Goal: Transaction & Acquisition: Obtain resource

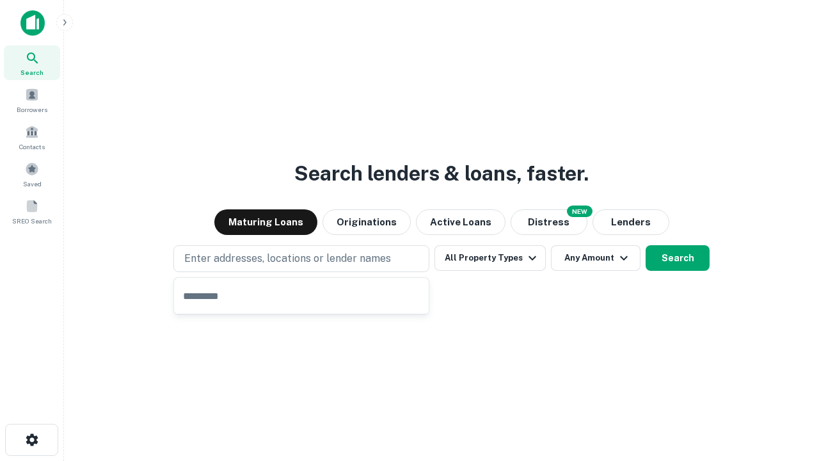
type input "**********"
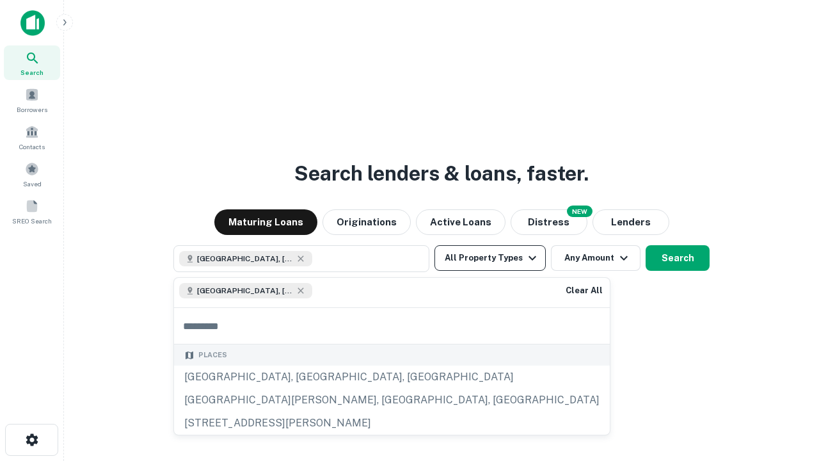
click at [490, 258] on button "All Property Types" at bounding box center [489, 258] width 111 height 26
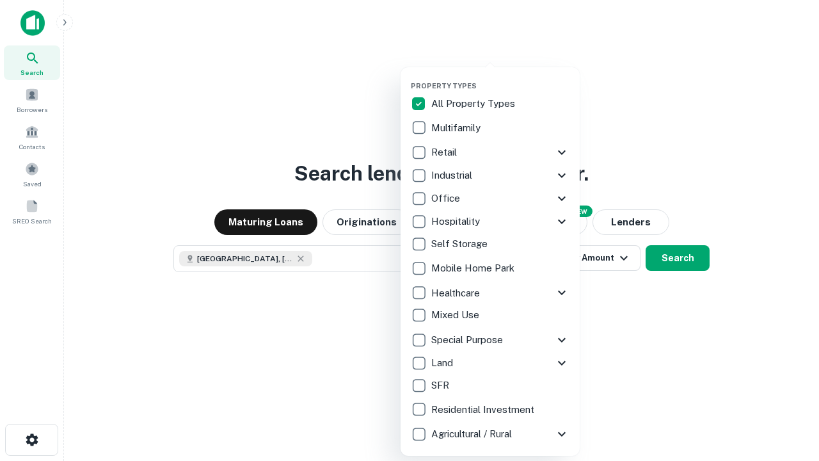
click at [500, 77] on button "button" at bounding box center [500, 77] width 179 height 1
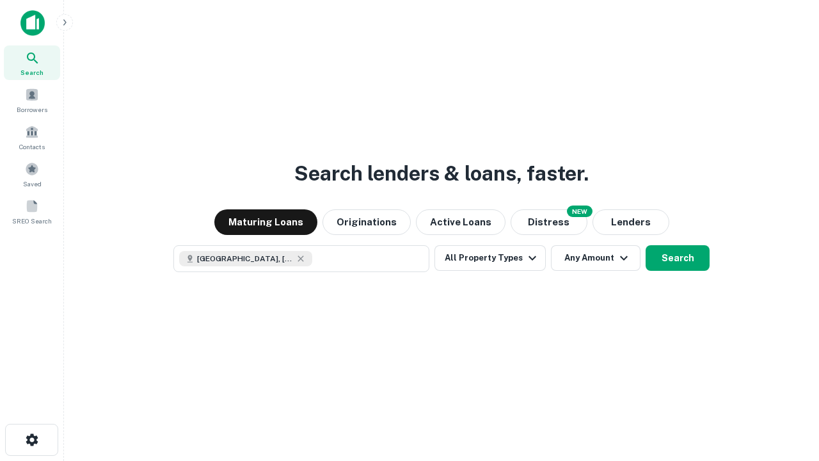
scroll to position [20, 0]
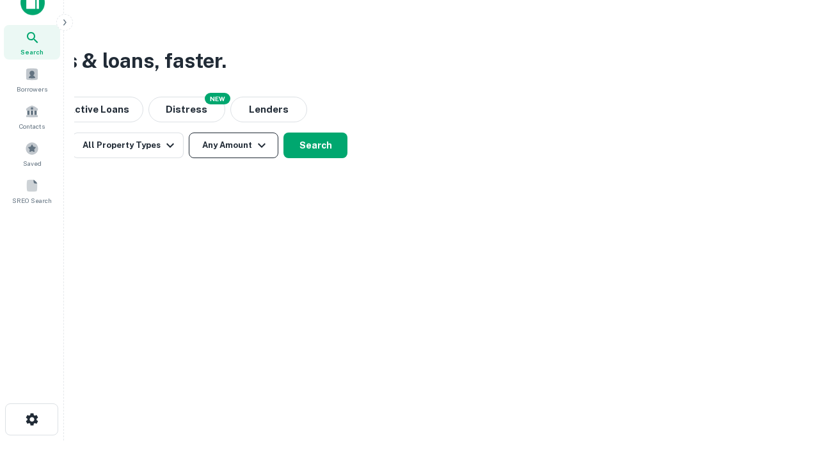
click at [233, 145] on button "Any Amount" at bounding box center [234, 145] width 90 height 26
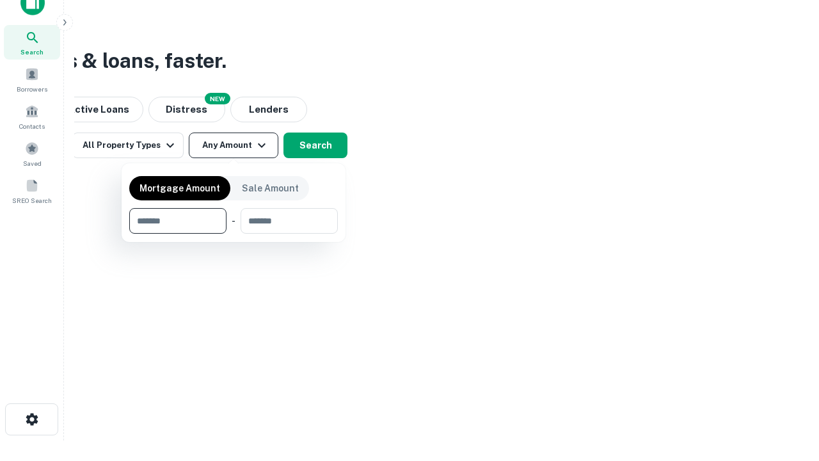
type input "*******"
click at [233, 233] on button "button" at bounding box center [233, 233] width 209 height 1
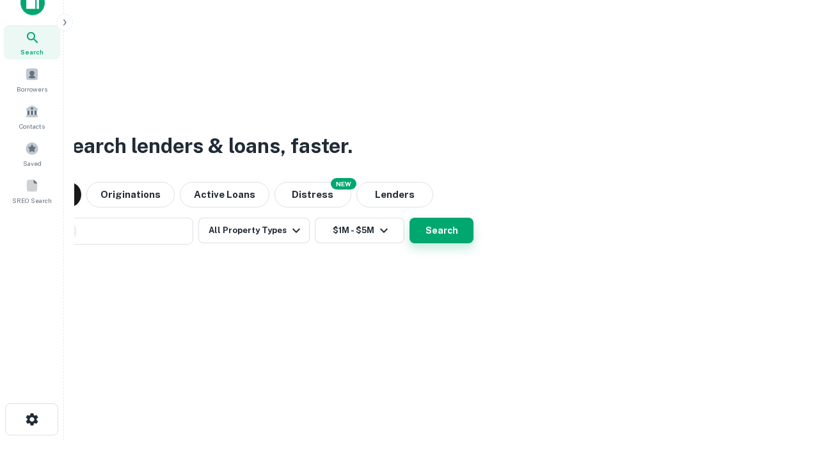
click at [409, 217] on button "Search" at bounding box center [441, 230] width 64 height 26
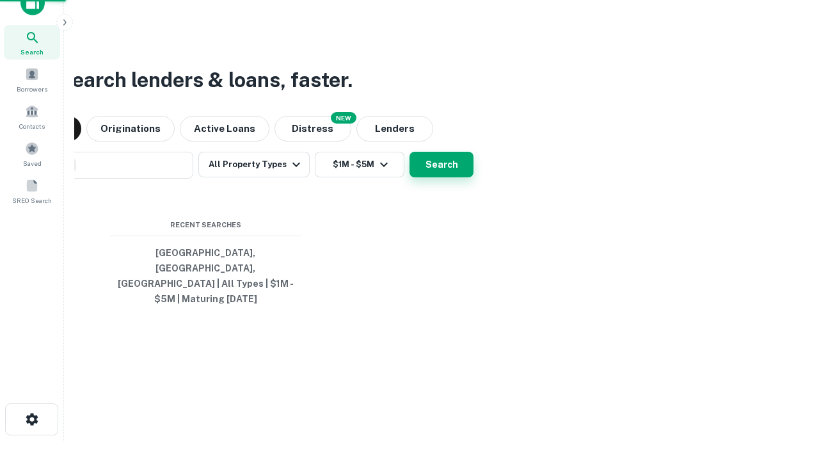
scroll to position [42, 362]
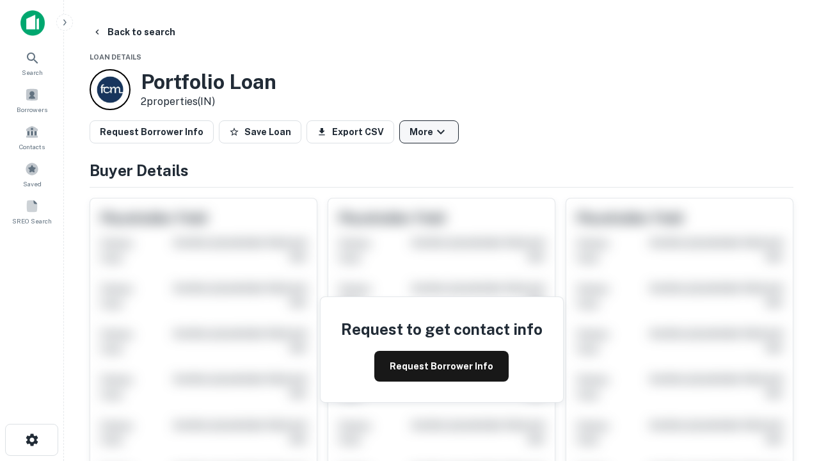
click at [429, 132] on button "More" at bounding box center [428, 131] width 59 height 23
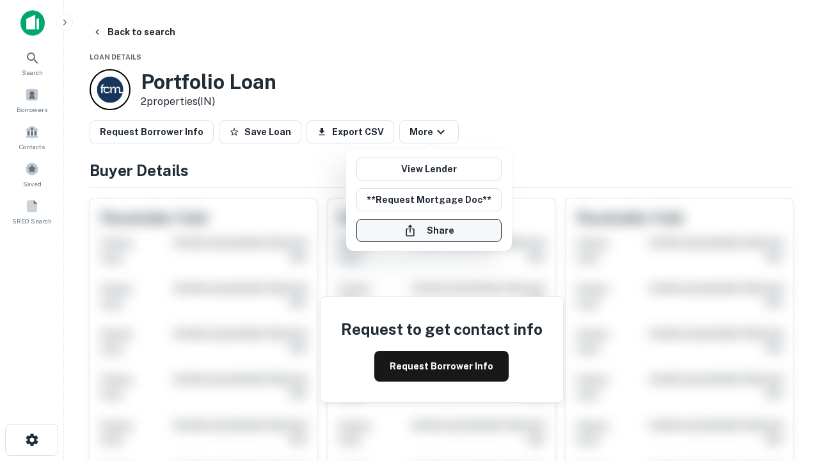
click at [429, 230] on button "Share" at bounding box center [428, 230] width 145 height 23
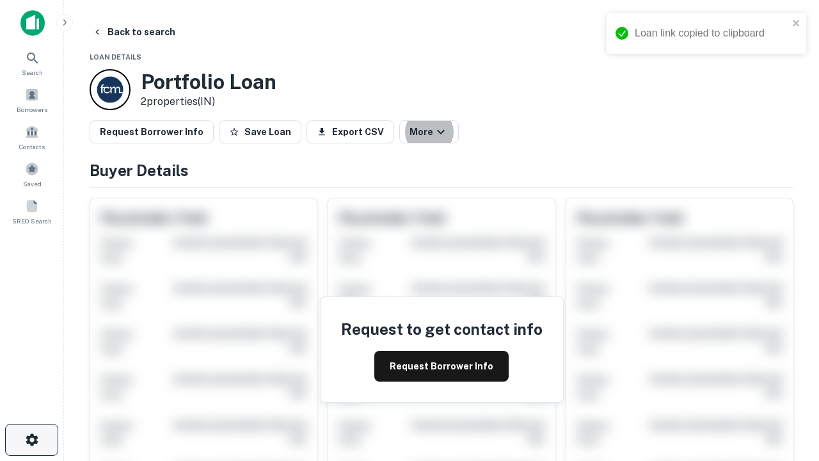
click at [31, 439] on icon "button" at bounding box center [31, 439] width 15 height 15
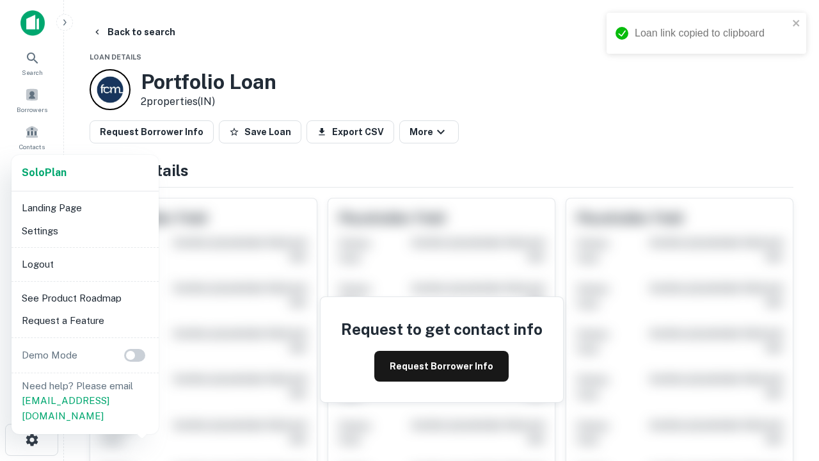
click at [84, 264] on li "Logout" at bounding box center [85, 264] width 137 height 23
